Goal: Task Accomplishment & Management: Manage account settings

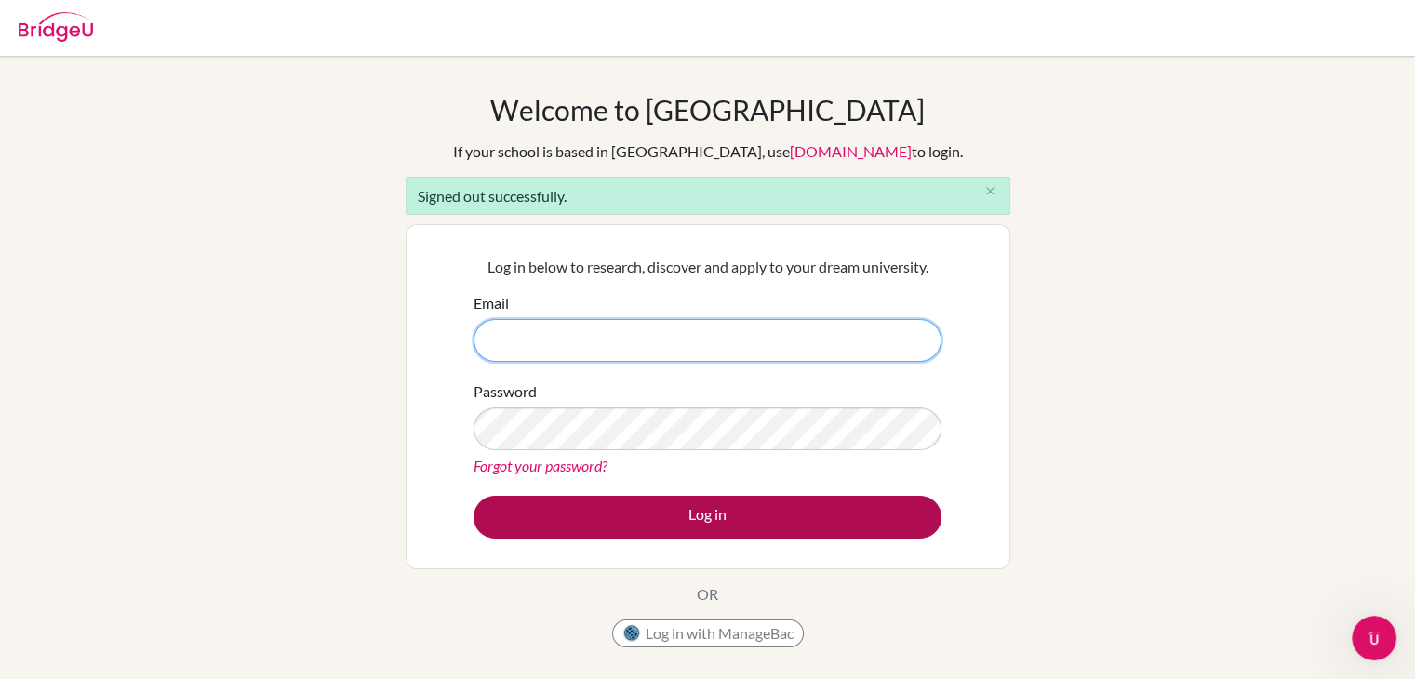
type input "[EMAIL_ADDRESS][DOMAIN_NAME]"
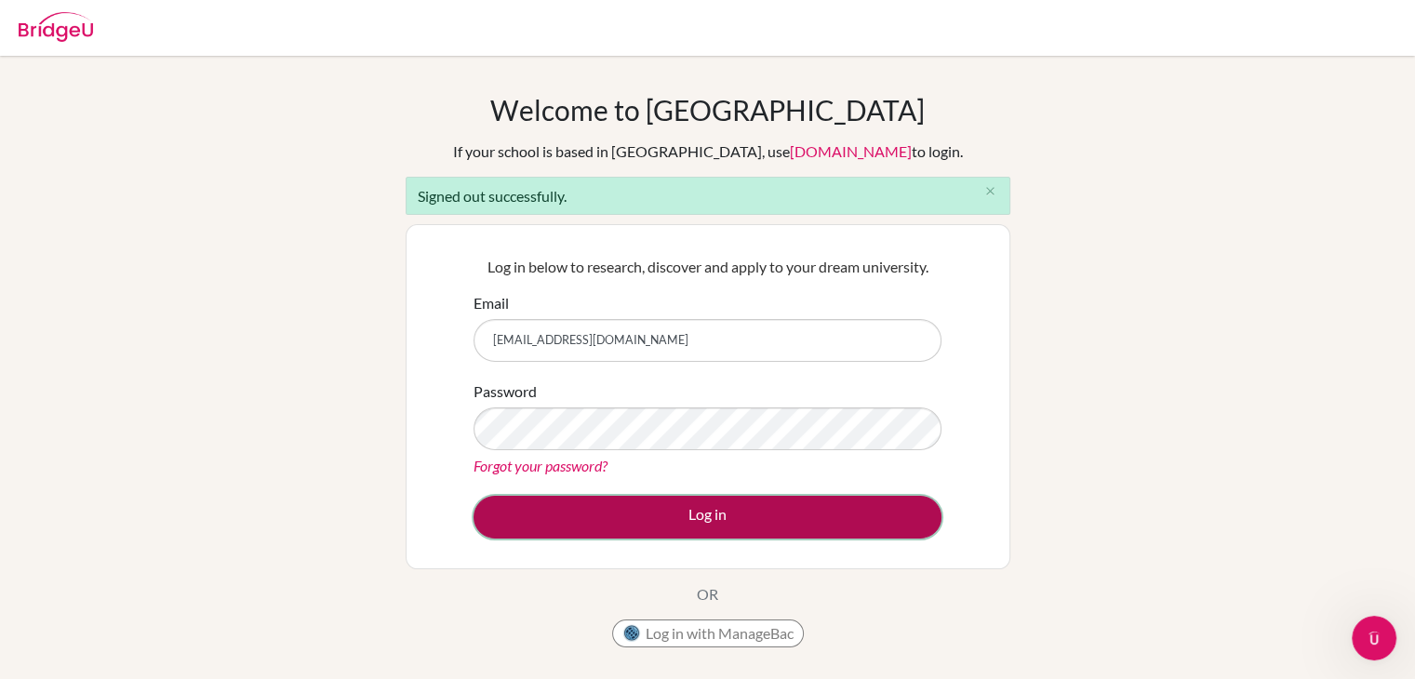
click at [571, 507] on button "Log in" at bounding box center [707, 517] width 468 height 43
